Goal: Transaction & Acquisition: Purchase product/service

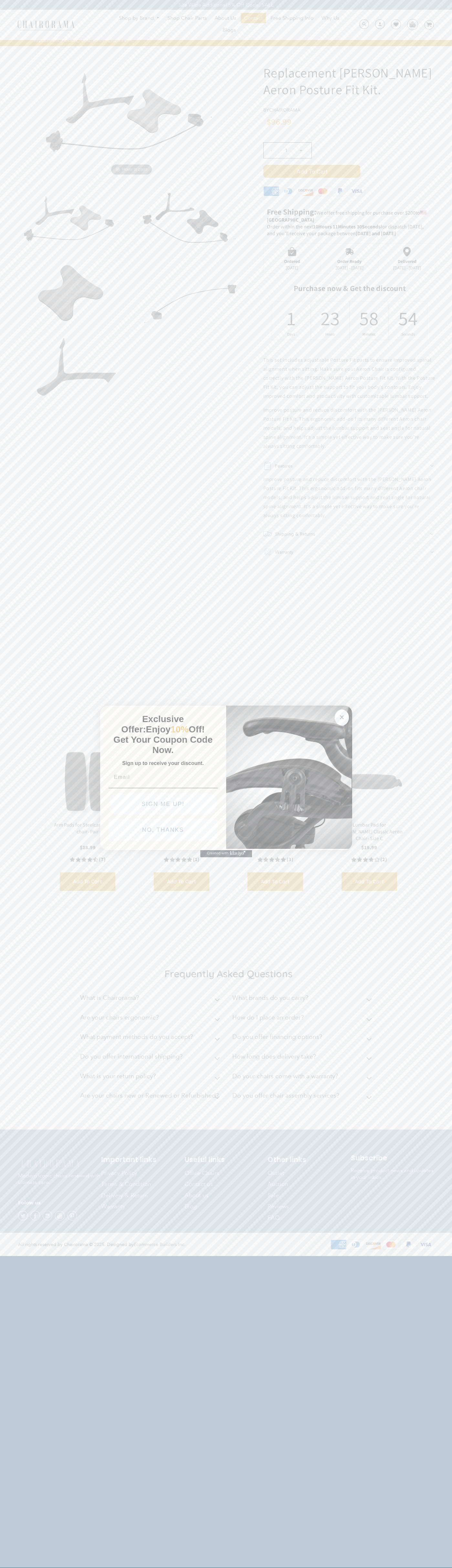
click at [342, 716] on icon "Close dialog" at bounding box center [342, 717] width 3 height 3
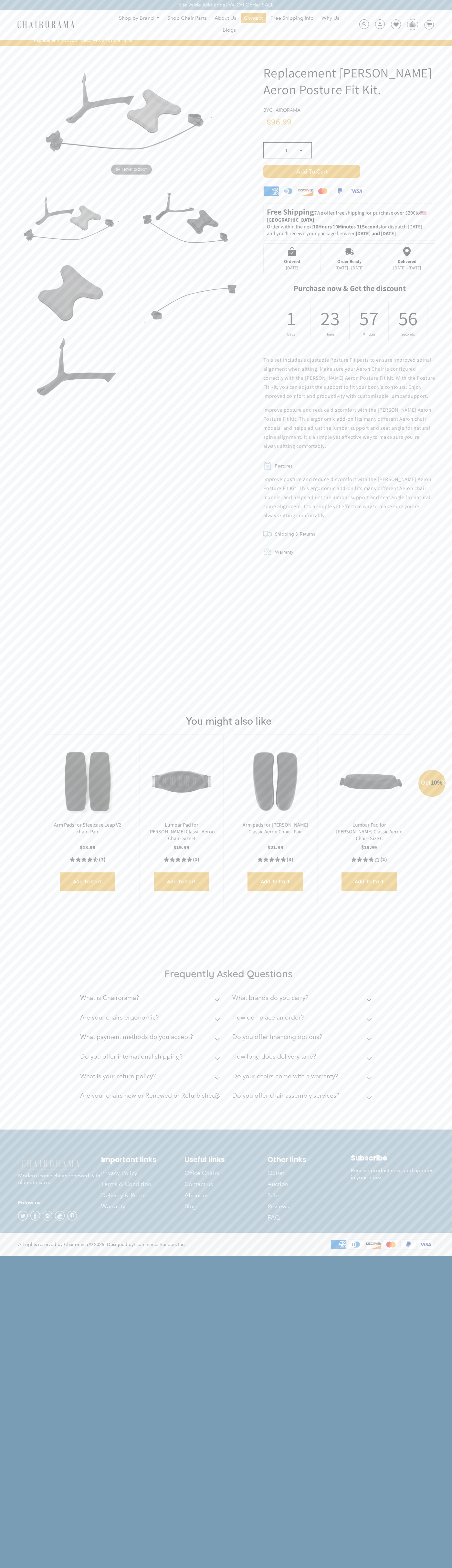
click at [163, 847] on button "NO, THANKS" at bounding box center [163, 845] width 109 height 21
click at [311, 171] on span "Add to Cart" at bounding box center [311, 171] width 97 height 13
click at [394, 25] on icon at bounding box center [396, 24] width 5 height 5
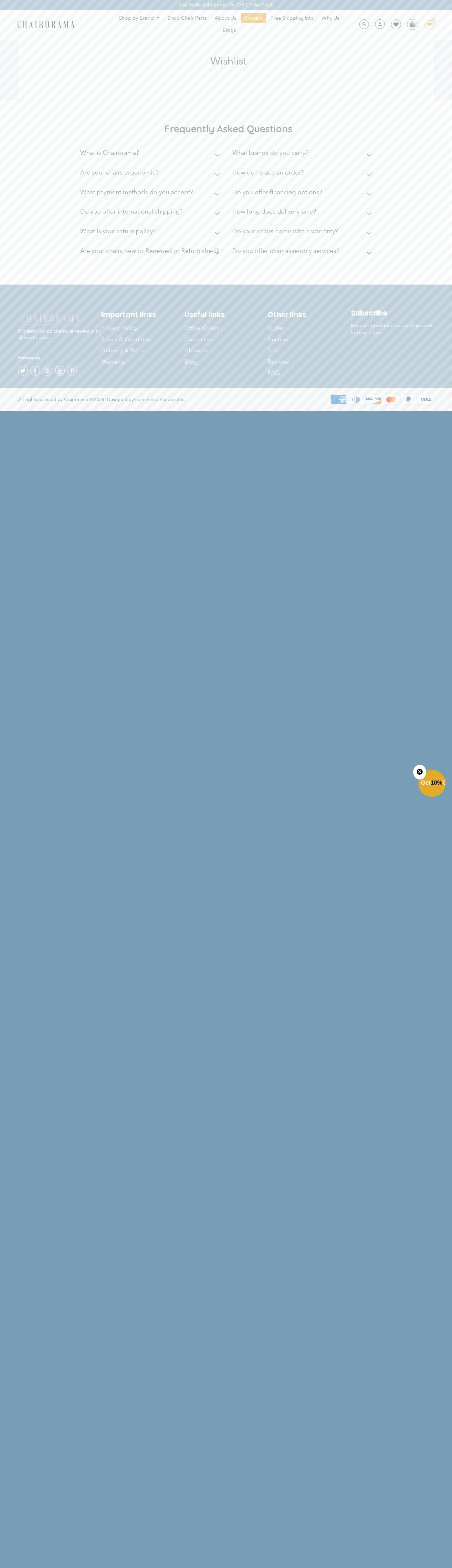
click at [18, 5] on div "Site Wide Additional 5% Off Code: SALE" at bounding box center [226, 5] width 452 height 10
click at [431, 410] on html "Site Wide Additional 5% Off Code: SALE Site Wide Additional 5% Off Code: SALE S…" at bounding box center [226, 205] width 452 height 410
click at [96, 410] on html "Site Wide Additional 5% Off Code: SALE Site Wide Additional 5% Off Code: SALE S…" at bounding box center [226, 205] width 452 height 410
click at [0, 410] on html "Site Wide Additional 5% Off Code: SALE Site Wide Additional 5% Off Code: SALE S…" at bounding box center [226, 205] width 452 height 410
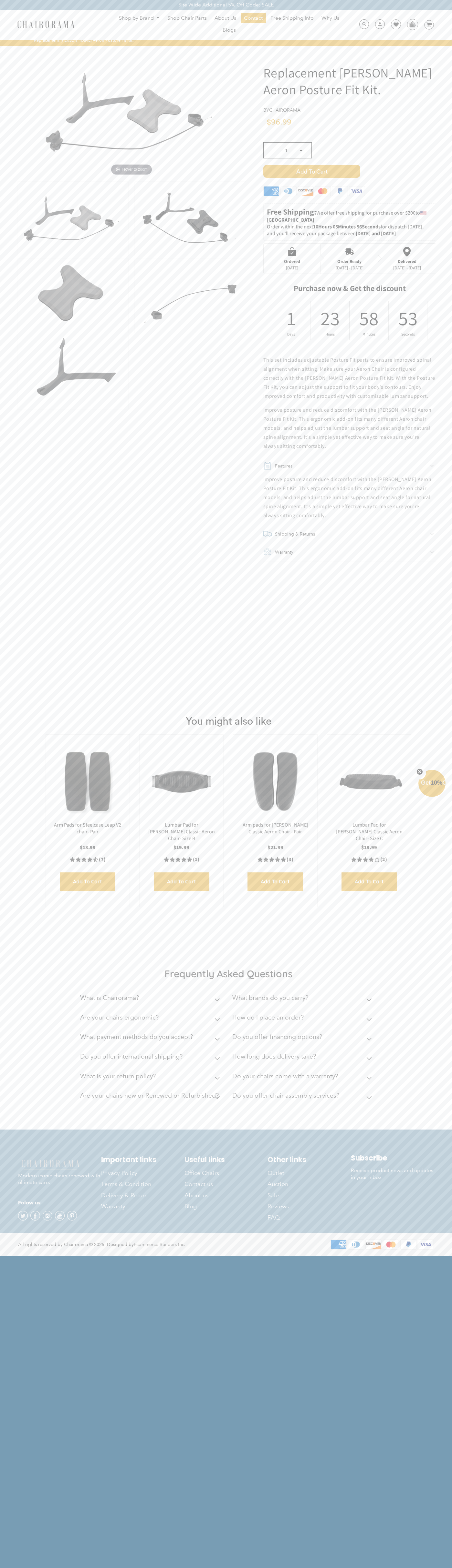
click at [131, 113] on img at bounding box center [131, 112] width 194 height 129
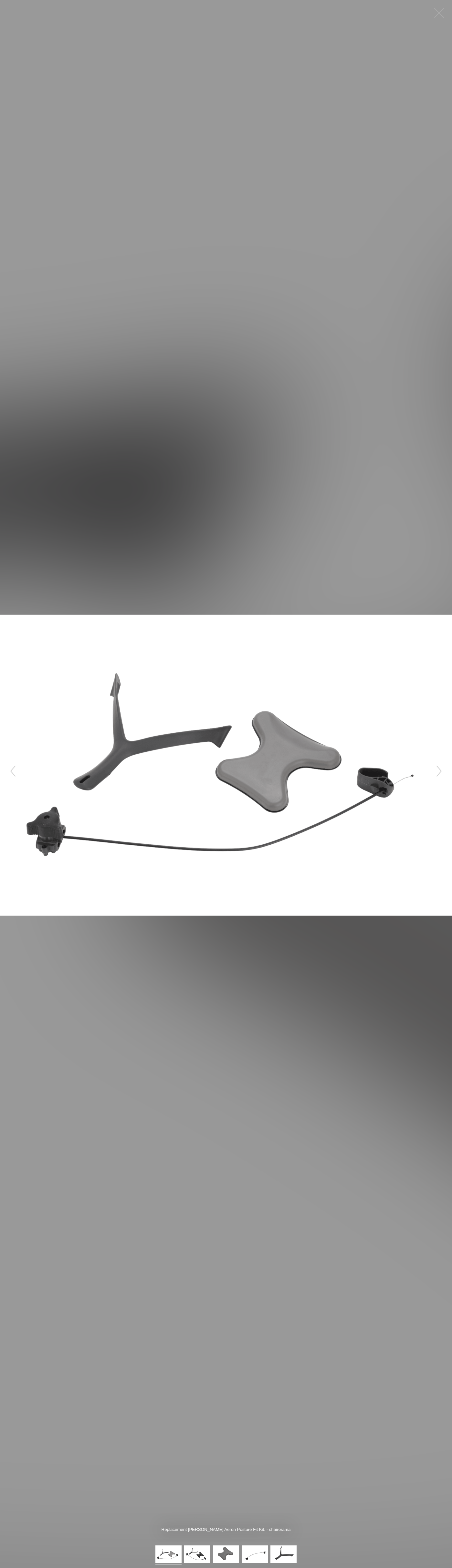
click at [439, 13] on button "button" at bounding box center [438, 12] width 19 height 19
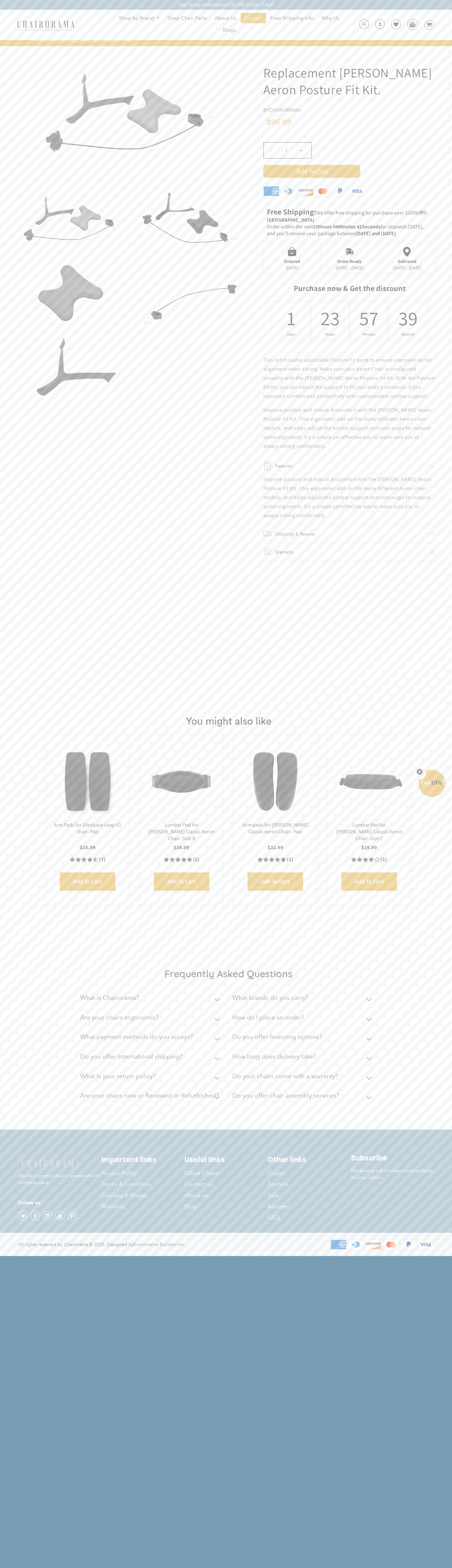
click at [323, 192] on icon at bounding box center [323, 191] width 3 height 5
click at [350, 158] on div "- 1 +" at bounding box center [350, 152] width 173 height 26
click at [311, 171] on span "Add to Cart" at bounding box center [311, 171] width 97 height 13
click at [292, 259] on div "Ordered" at bounding box center [292, 261] width 16 height 5
click at [311, 171] on span "Add to Cart" at bounding box center [311, 171] width 97 height 13
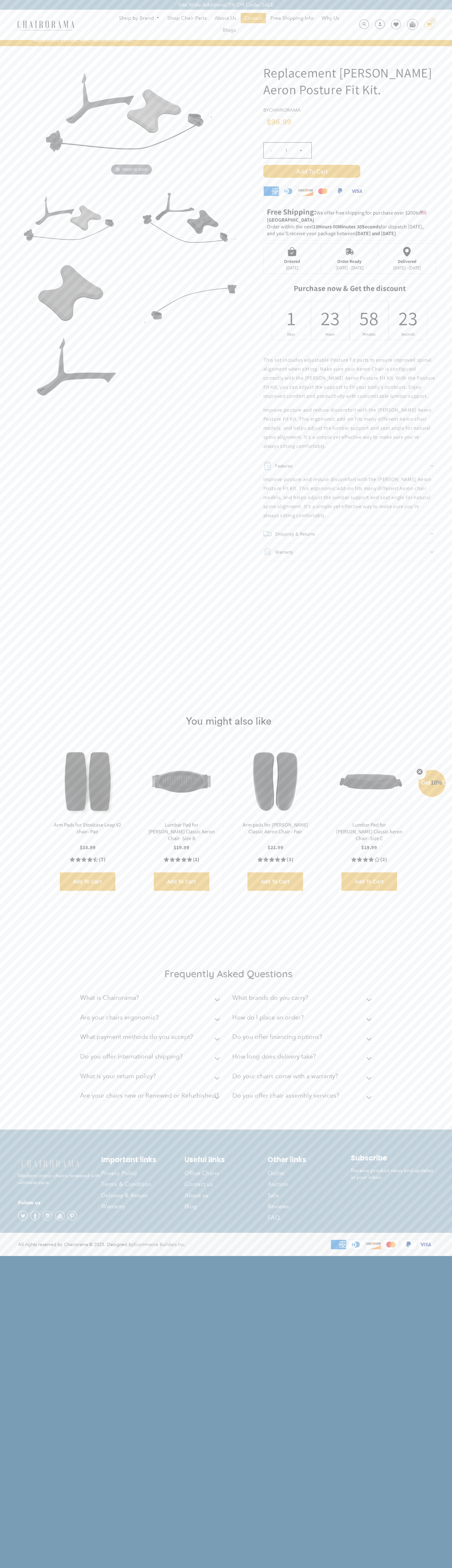
click at [70, 14] on div "Shop by Brand [GEOGRAPHIC_DATA] [PERSON_NAME] Steelcase [PERSON_NAME] Human Sca…" at bounding box center [226, 25] width 452 height 30
click at [435, 410] on p "Improve posture and reduce discomfort with the [PERSON_NAME] Aeron Posture Fit …" at bounding box center [350, 428] width 173 height 45
click at [117, 1256] on html "Site Wide Additional 5% Off Code: SALE Site Wide Additional 5% Off Code: SALE S…" at bounding box center [226, 627] width 452 height 1256
click at [16, 825] on div "You might also like Arm Pads for Steelcase Leap V2 chair- Pair $18.99 4.4 ratin…" at bounding box center [226, 812] width 452 height 209
click at [300, 9] on div "Site Wide Additional 5% Off Code: SALE" at bounding box center [226, 5] width 452 height 10
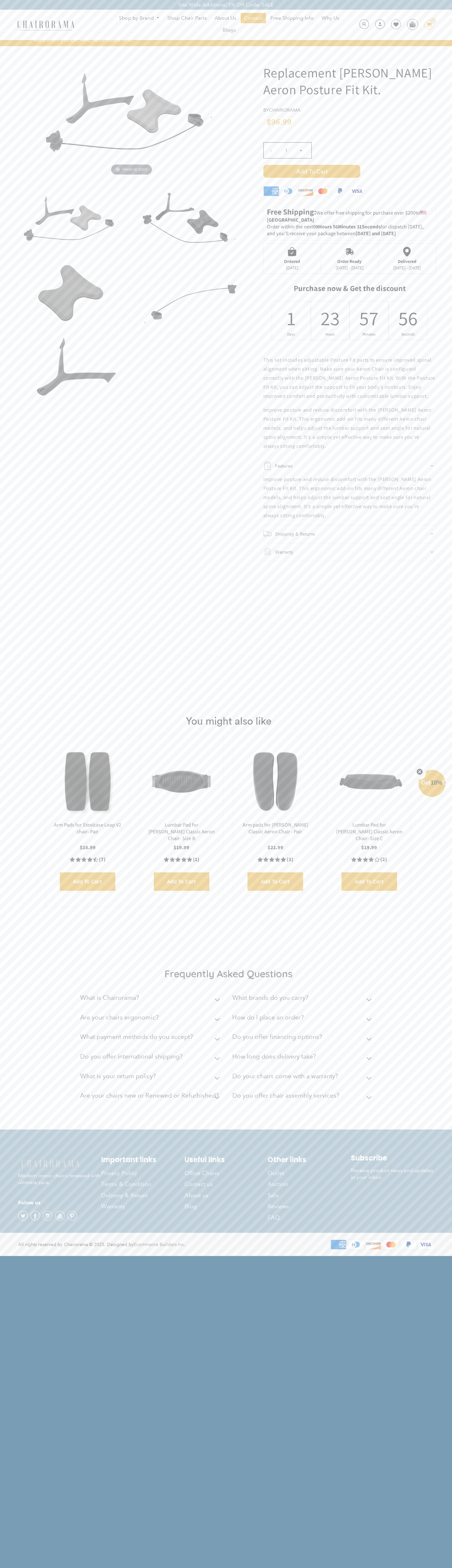
click at [438, 155] on form "Replacement Herman Miller Aeron Posture Fit Kit. by chairorama" at bounding box center [226, 320] width 452 height 549
click at [226, 1256] on html "Site Wide Additional 5% Off Code: SALE Site Wide Additional 5% Off Code: SALE S…" at bounding box center [226, 627] width 452 height 1256
click at [29, 1094] on div "Frequently Asked Questions What is Chairorama? Chairorama is your go-to destina…" at bounding box center [226, 1037] width 452 height 184
click at [420, 772] on icon "Close teaser" at bounding box center [420, 772] width 3 height 3
